Goal: Check status: Check status

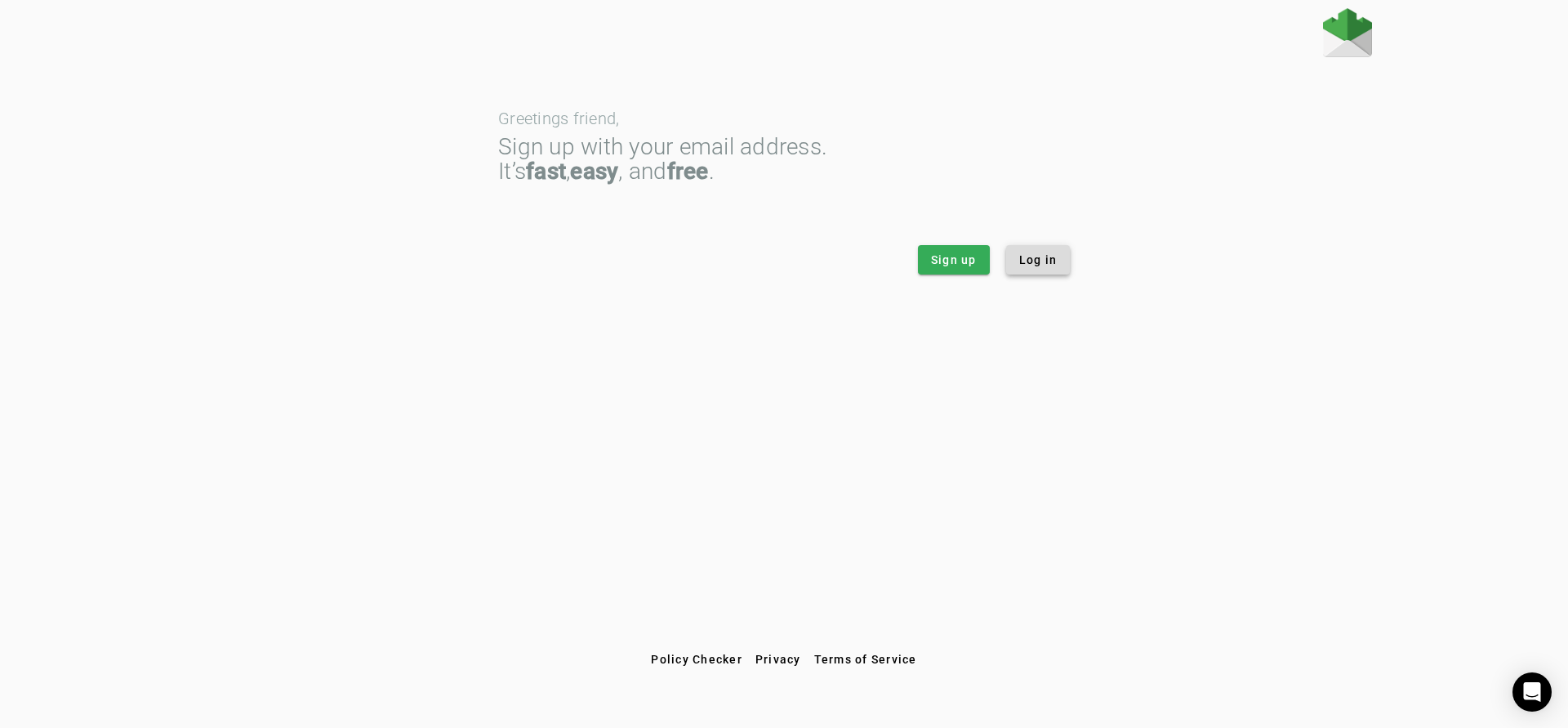
click at [1054, 261] on span "Log in" at bounding box center [1038, 260] width 38 height 17
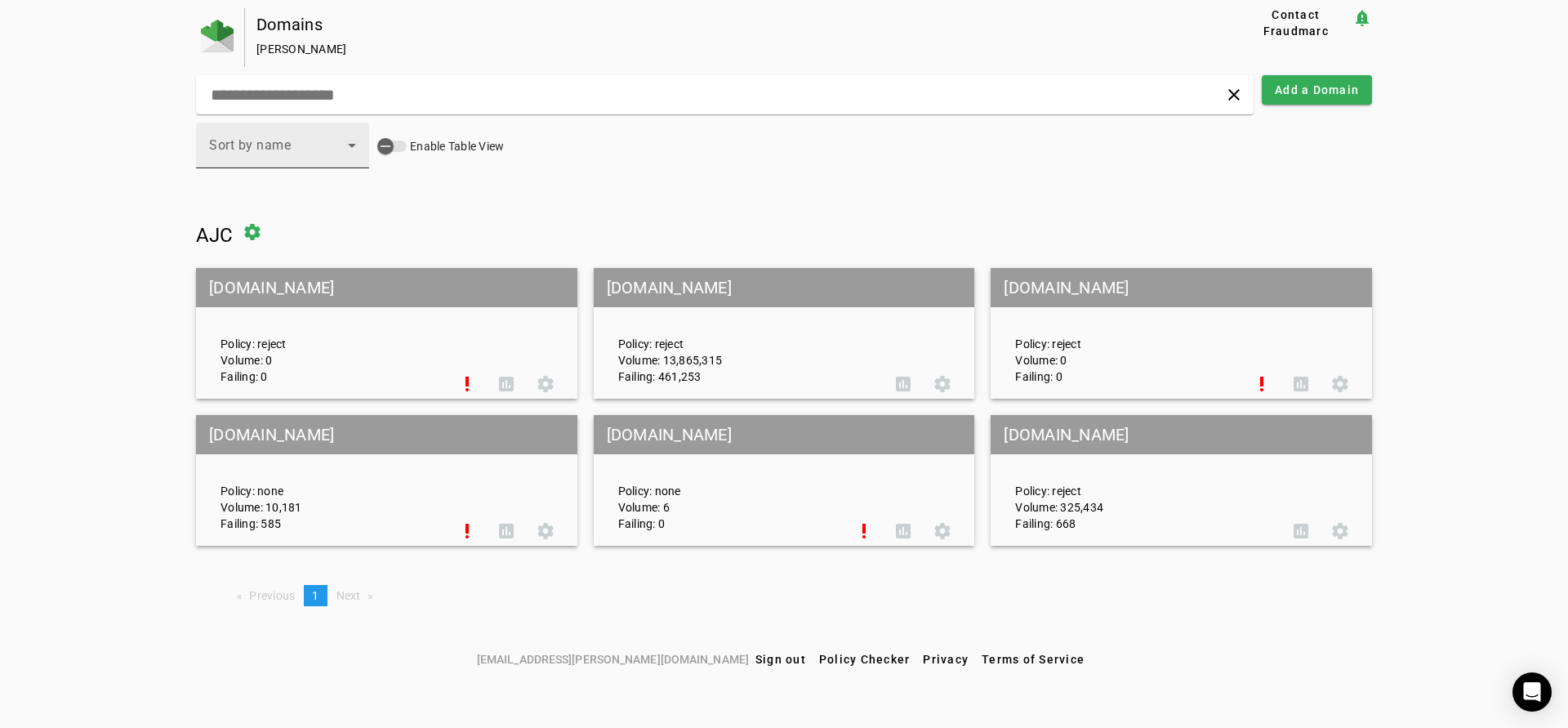
click at [303, 147] on div "Sort by name" at bounding box center [278, 145] width 139 height 20
click at [610, 210] on div at bounding box center [784, 364] width 1568 height 728
click at [691, 371] on div "Policy: reject Volume: 13,865,315 Failing: 461,253" at bounding box center [745, 333] width 278 height 102
click at [707, 293] on mat-grid-tile-header "[DOMAIN_NAME]" at bounding box center [784, 288] width 381 height 39
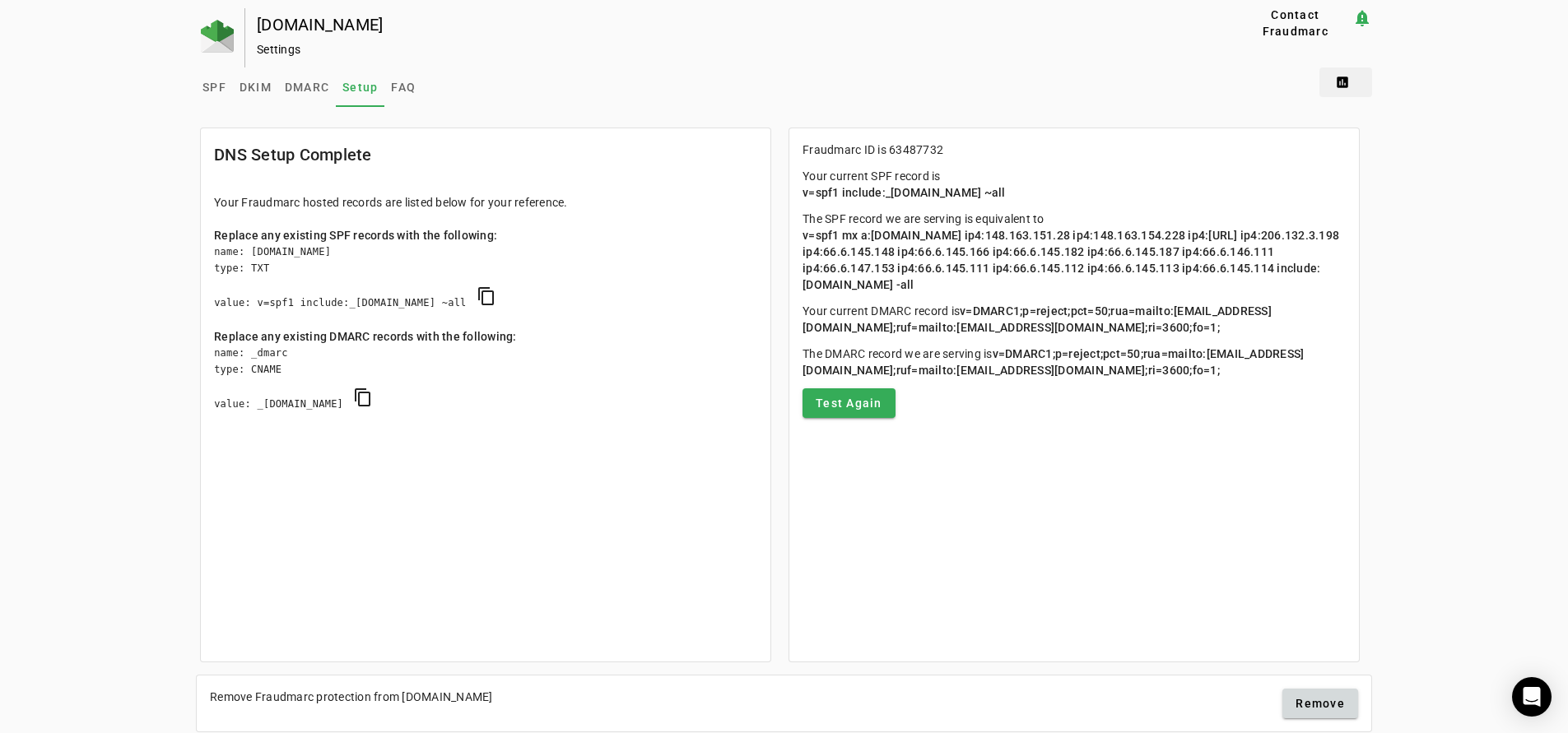
click at [1346, 82] on span at bounding box center [1345, 82] width 53 height 39
click at [1373, 123] on span "DMARC Report" at bounding box center [1386, 124] width 97 height 20
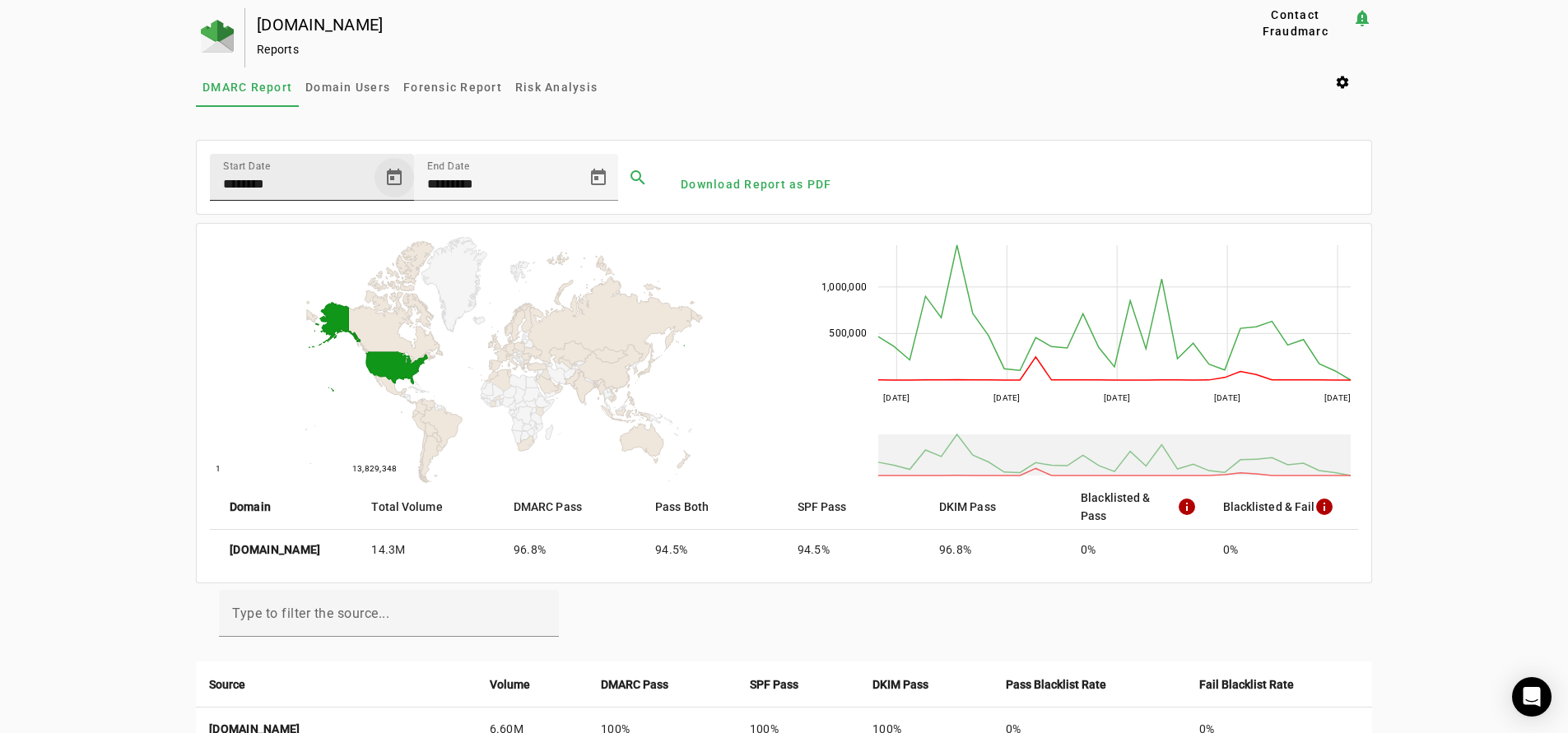
click at [392, 176] on span "Open calendar" at bounding box center [393, 177] width 39 height 39
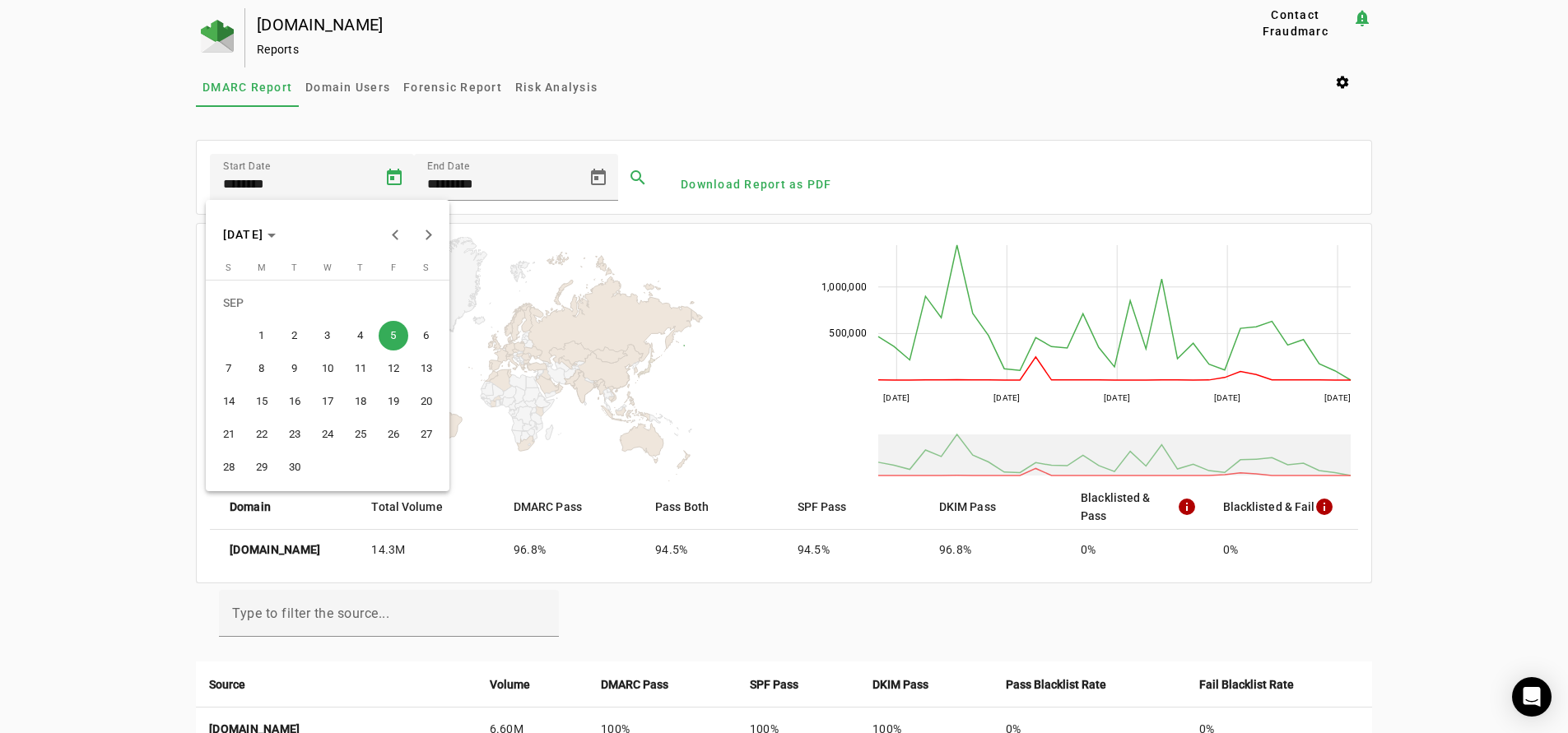
click at [364, 334] on span "4" at bounding box center [360, 336] width 29 height 29
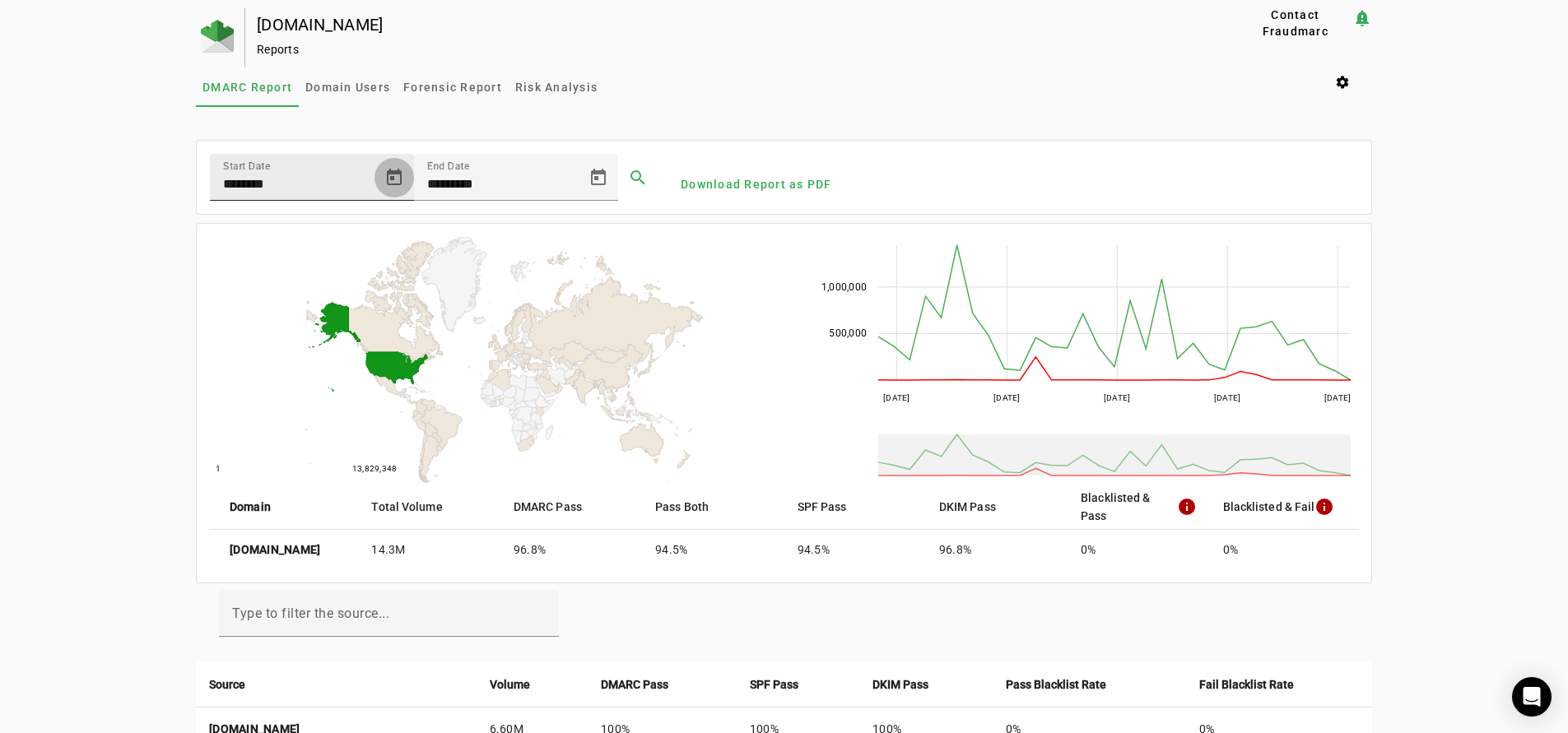
click at [393, 174] on span "Open calendar" at bounding box center [393, 177] width 39 height 39
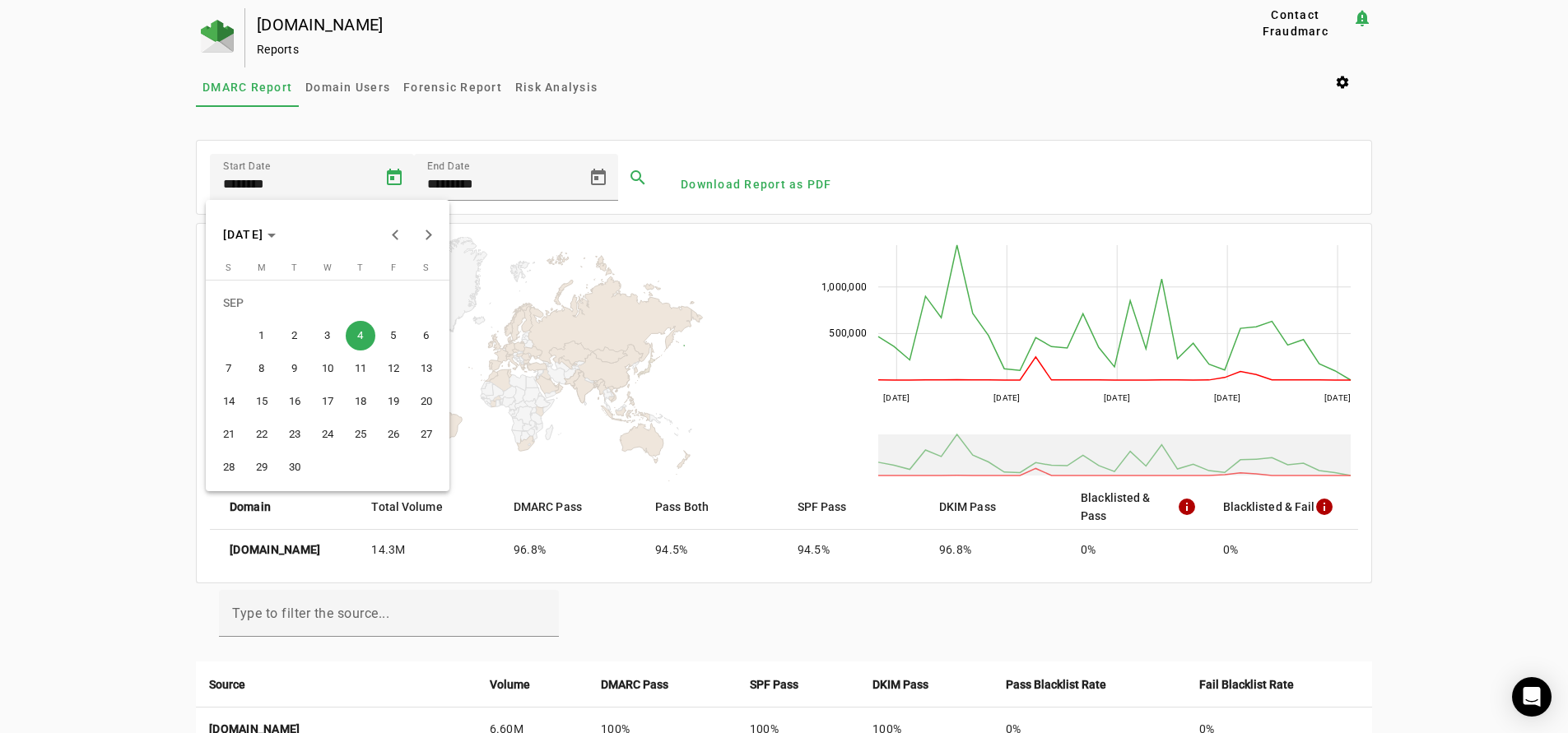
click at [429, 230] on span "Next month" at bounding box center [428, 234] width 33 height 33
click at [224, 333] on span "5" at bounding box center [229, 336] width 29 height 29
type input "*********"
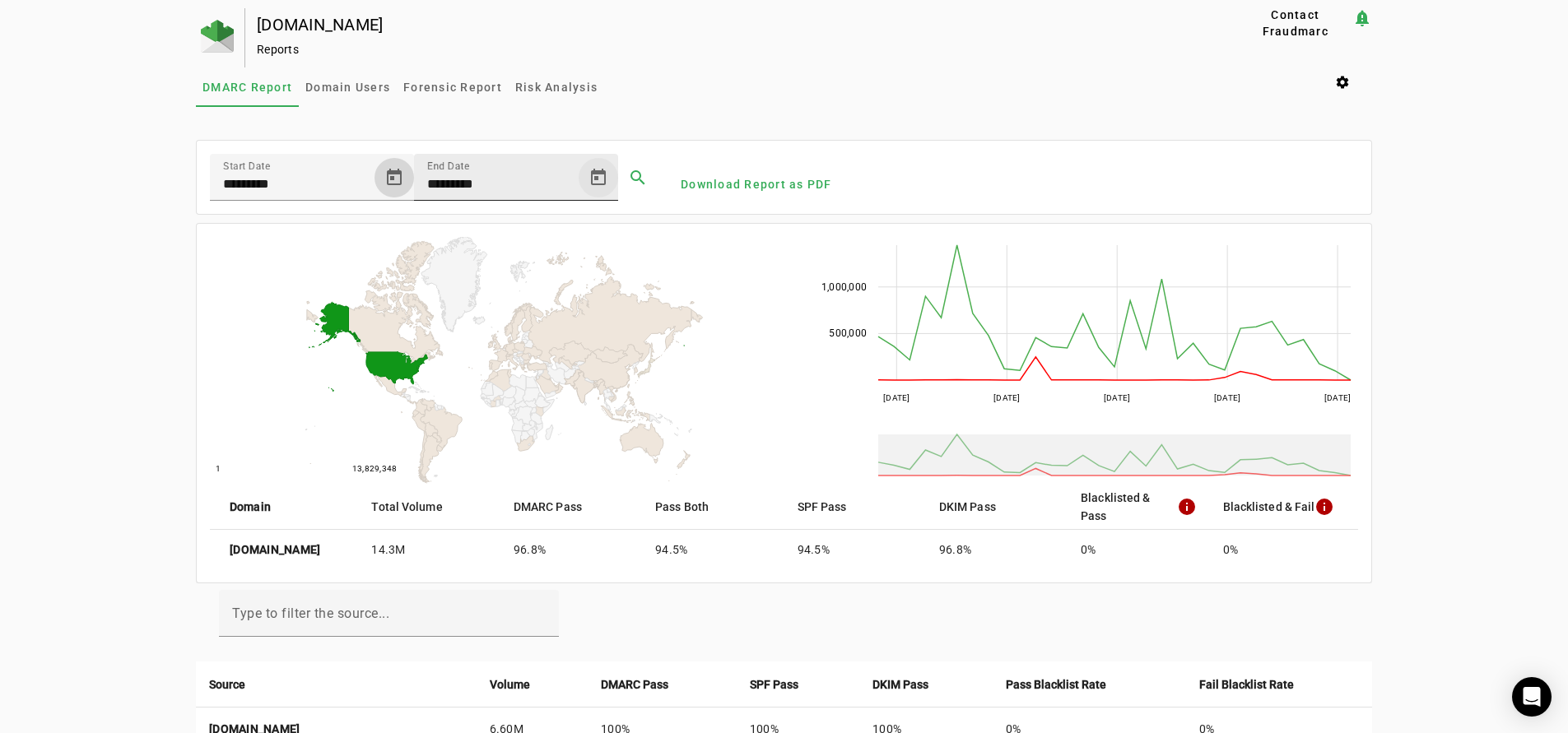
click at [590, 173] on span "Open calendar" at bounding box center [598, 177] width 39 height 39
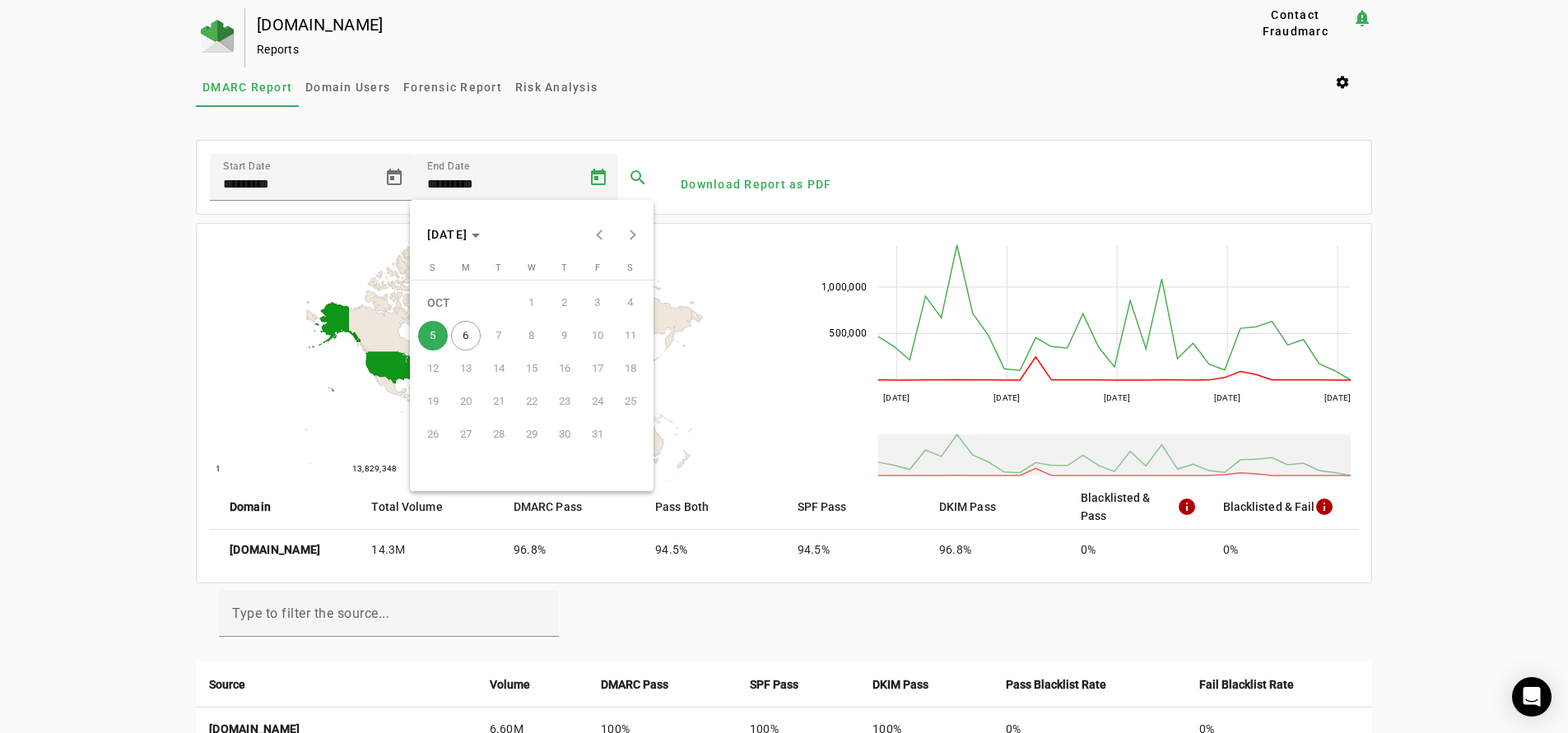
click at [466, 338] on span "6" at bounding box center [465, 336] width 29 height 29
type input "*********"
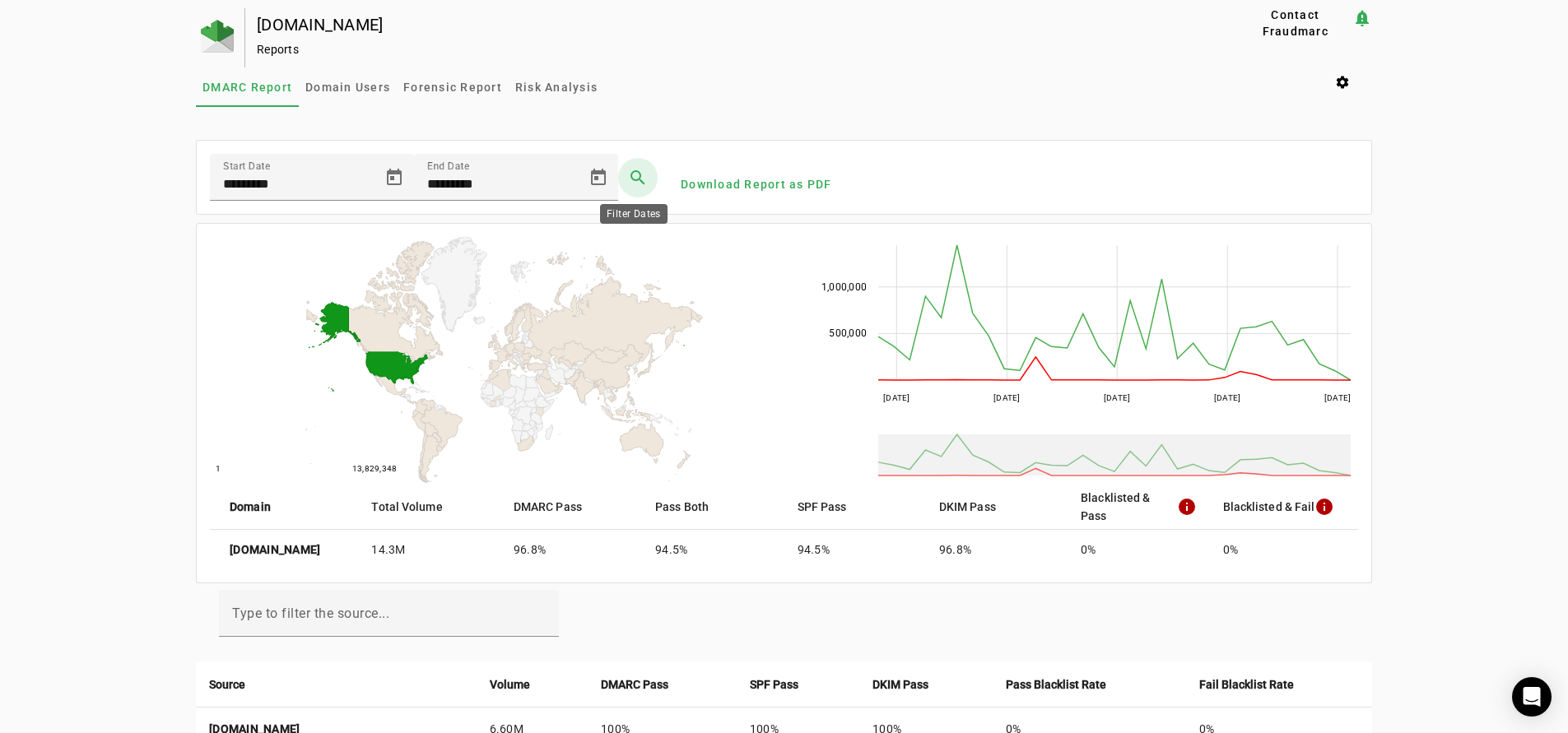
click at [637, 178] on span at bounding box center [638, 177] width 39 height 39
